Goal: Information Seeking & Learning: Learn about a topic

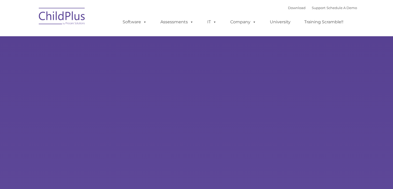
type input ""
select select "MEDIUM"
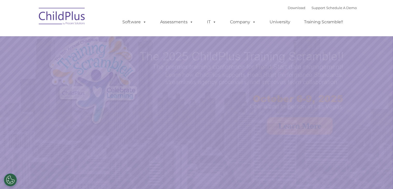
select select "MEDIUM"
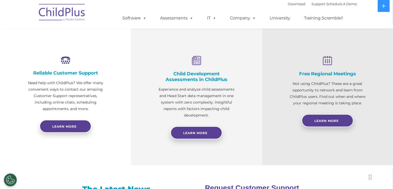
scroll to position [175, 0]
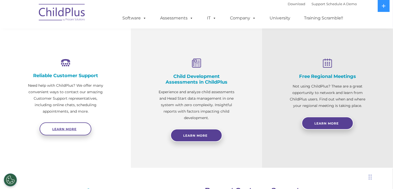
click at [59, 123] on link "Learn more" at bounding box center [66, 129] width 52 height 13
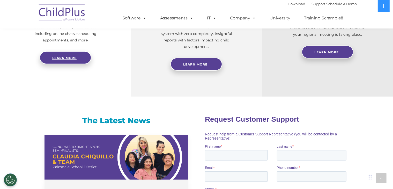
scroll to position [250, 0]
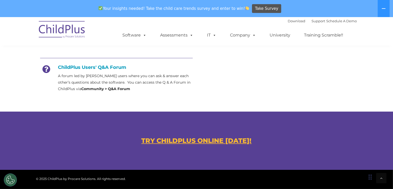
scroll to position [248, 0]
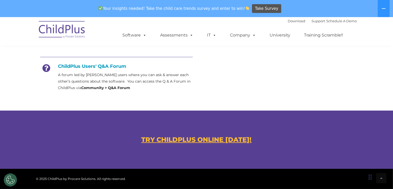
click at [197, 142] on u "TRY CHILDPLUS ONLINE TODAY!" at bounding box center [197, 140] width 110 height 8
